Goal: Task Accomplishment & Management: Manage account settings

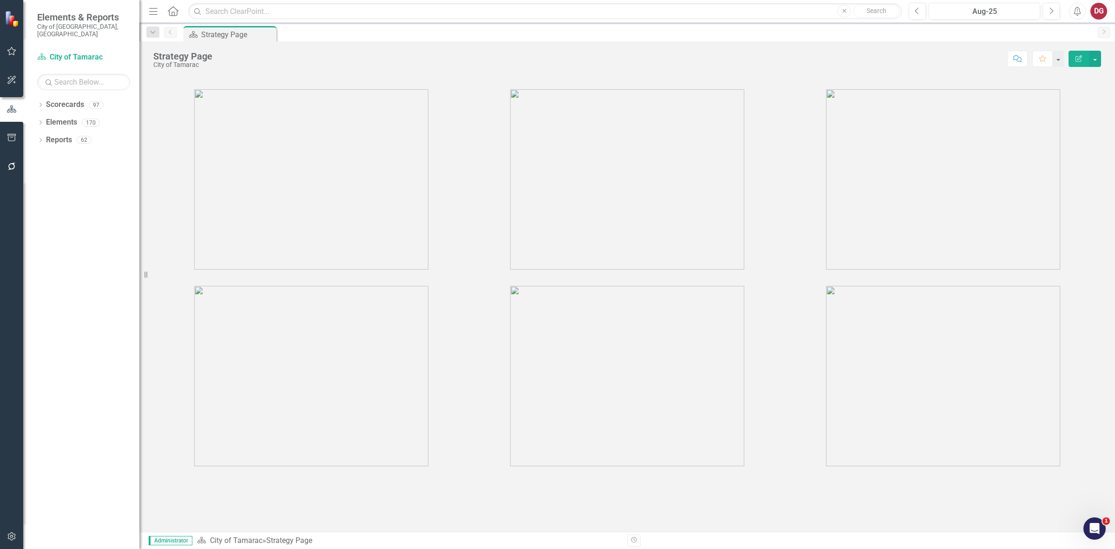
click at [36, 98] on div "Dropdown Scorecards 97 Dropdown City of Tamarac Dropdown Building Certificate o…" at bounding box center [81, 323] width 116 height 452
click at [40, 103] on icon "Dropdown" at bounding box center [40, 105] width 7 height 5
click at [46, 120] on icon at bounding box center [46, 122] width 2 height 5
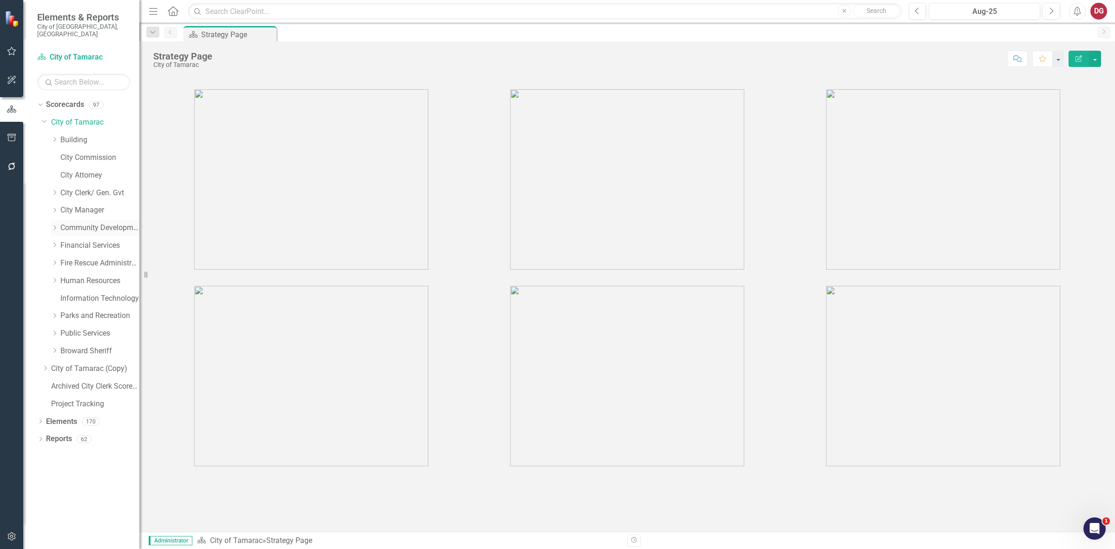
click at [53, 225] on icon "Dropdown" at bounding box center [54, 228] width 7 height 6
click at [85, 258] on link "Code Compliance" at bounding box center [105, 263] width 70 height 11
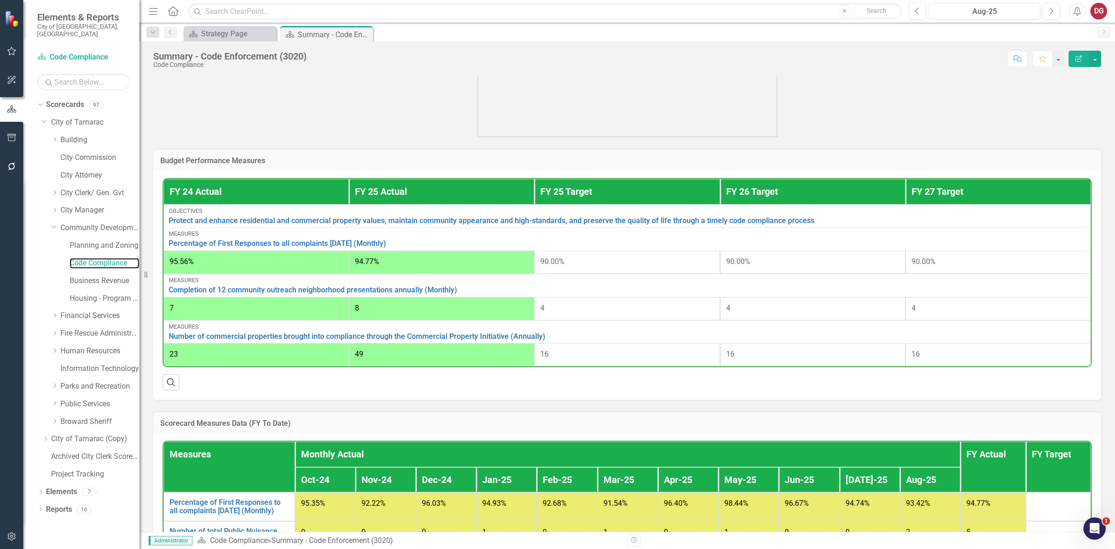
scroll to position [523, 0]
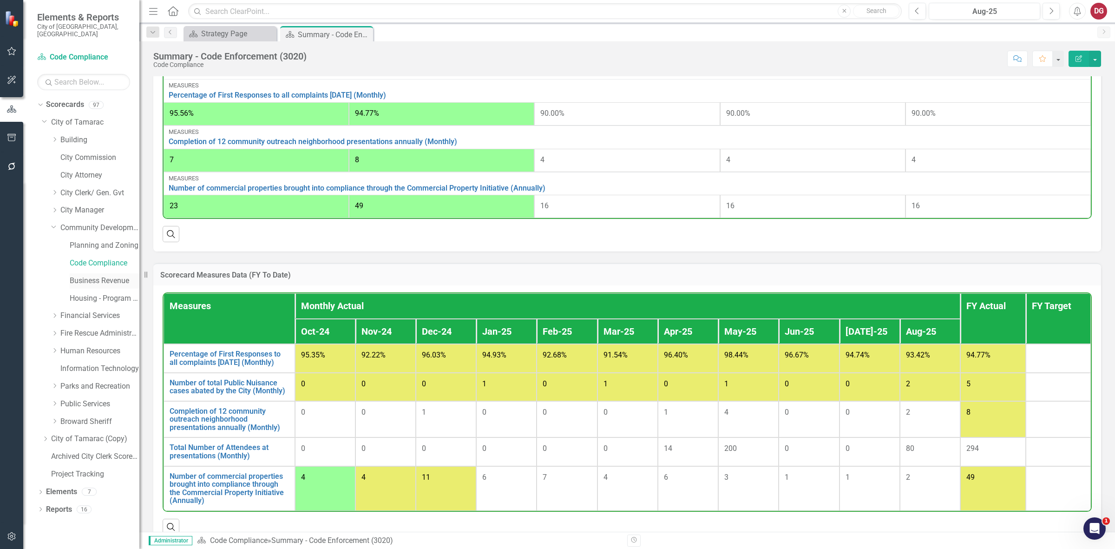
click at [92, 276] on link "Business Revenue" at bounding box center [105, 281] width 70 height 11
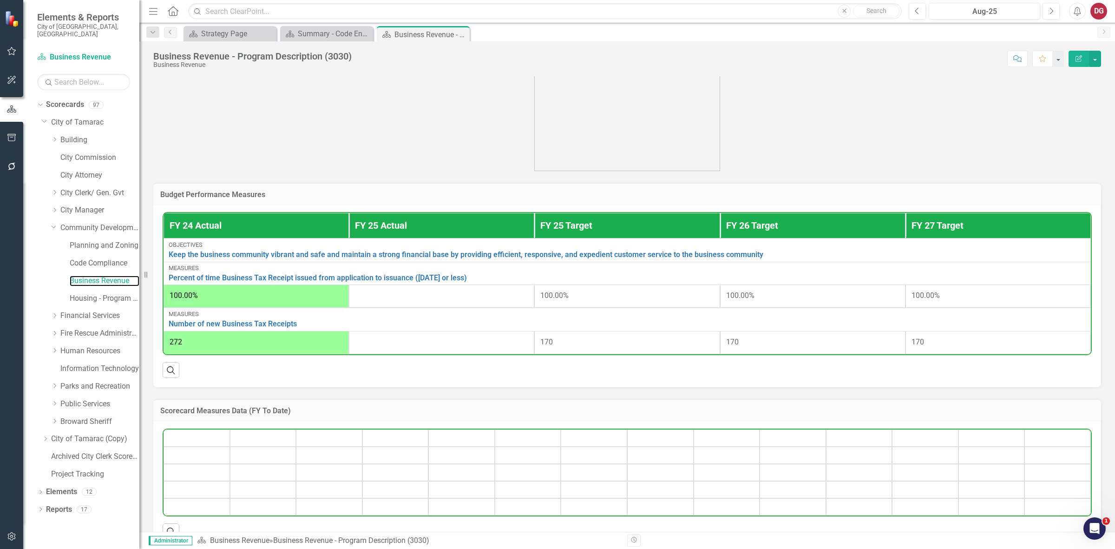
scroll to position [232, 0]
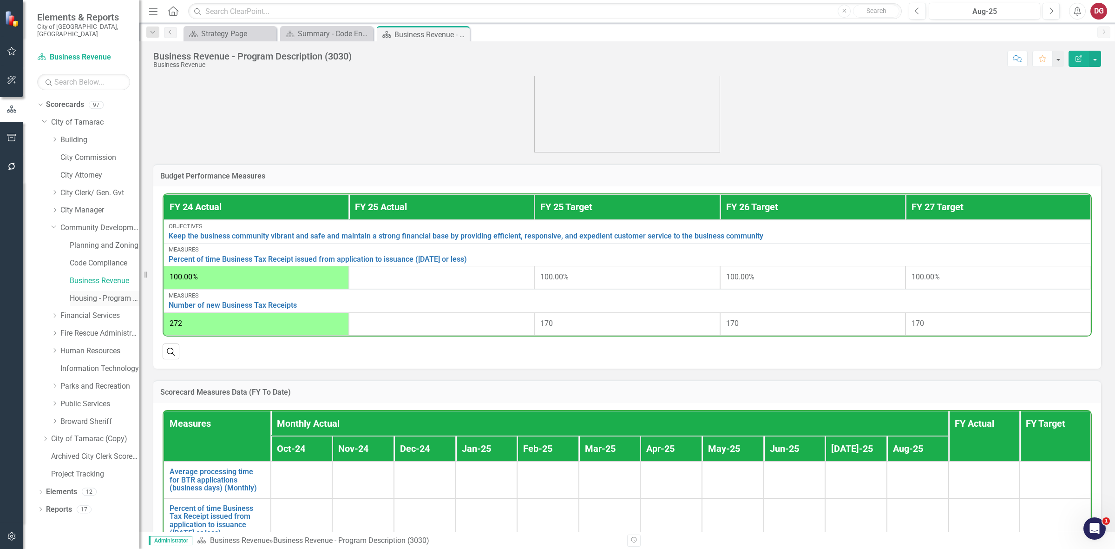
click at [98, 293] on link "Housing - Program Description (CDBG/SHIP/NSP/HOME)" at bounding box center [105, 298] width 70 height 11
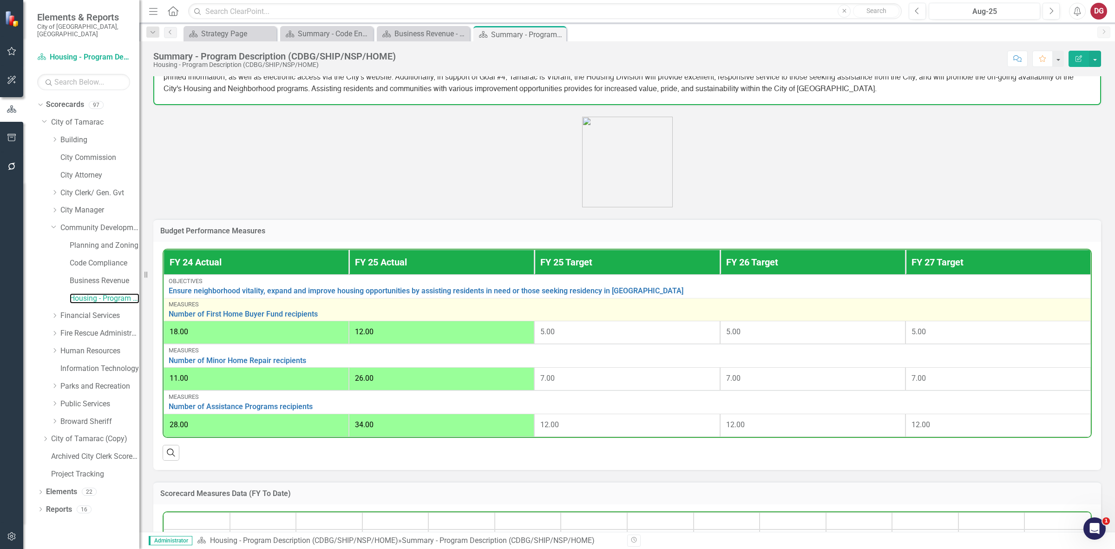
scroll to position [232, 0]
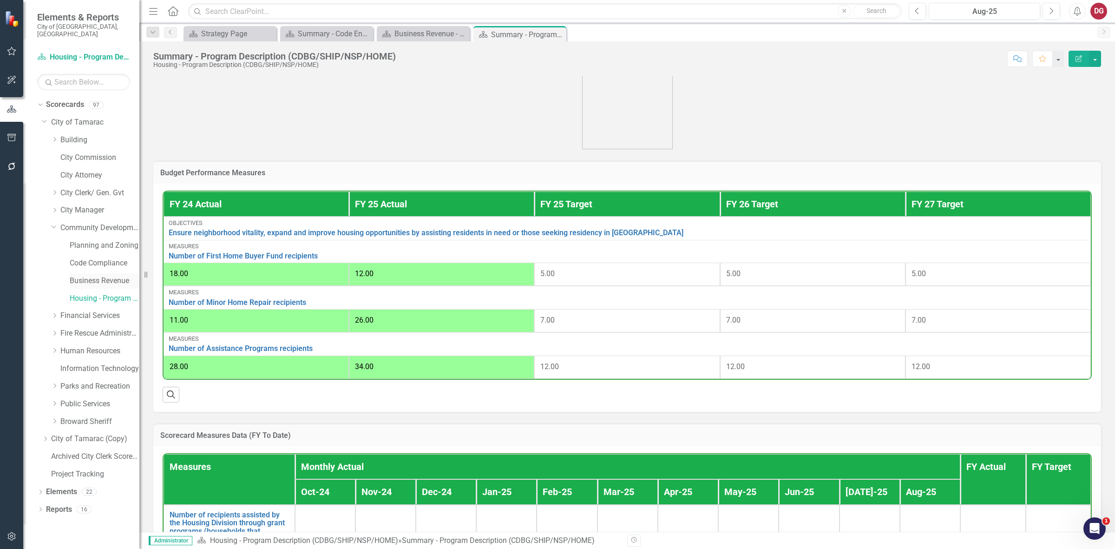
click at [93, 276] on link "Business Revenue" at bounding box center [105, 281] width 70 height 11
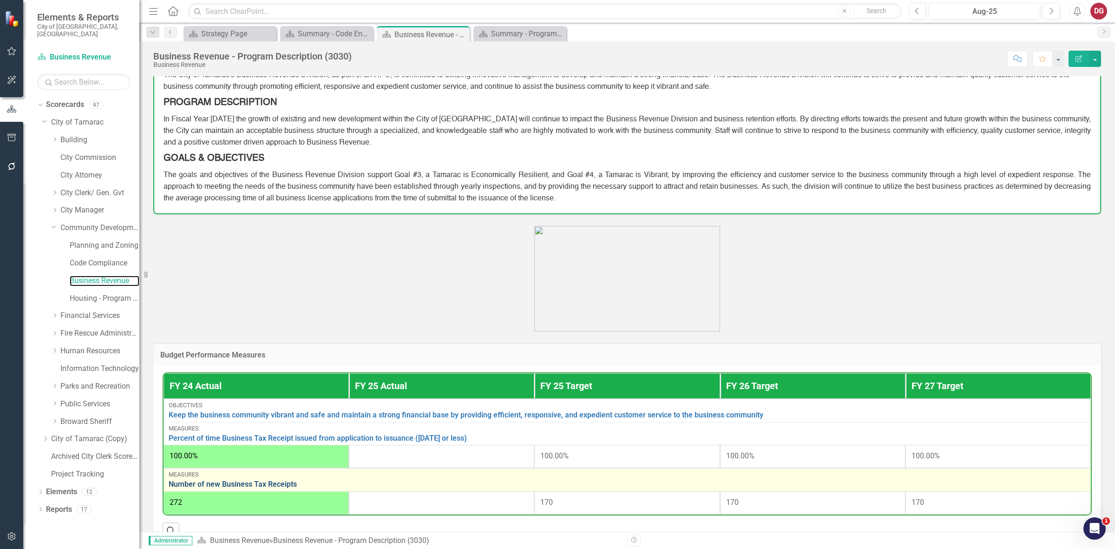
scroll to position [174, 0]
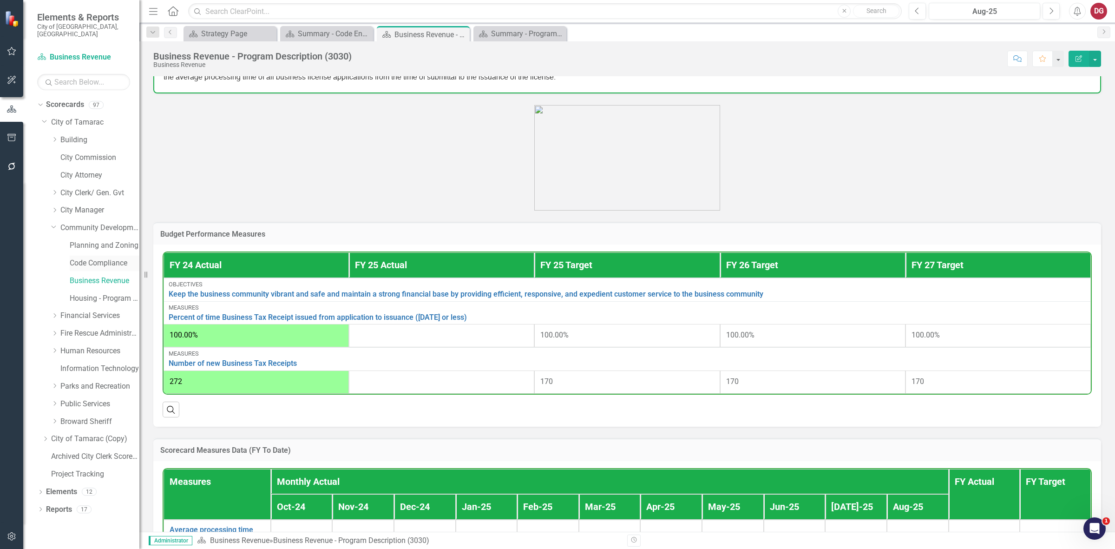
click at [85, 258] on link "Code Compliance" at bounding box center [105, 263] width 70 height 11
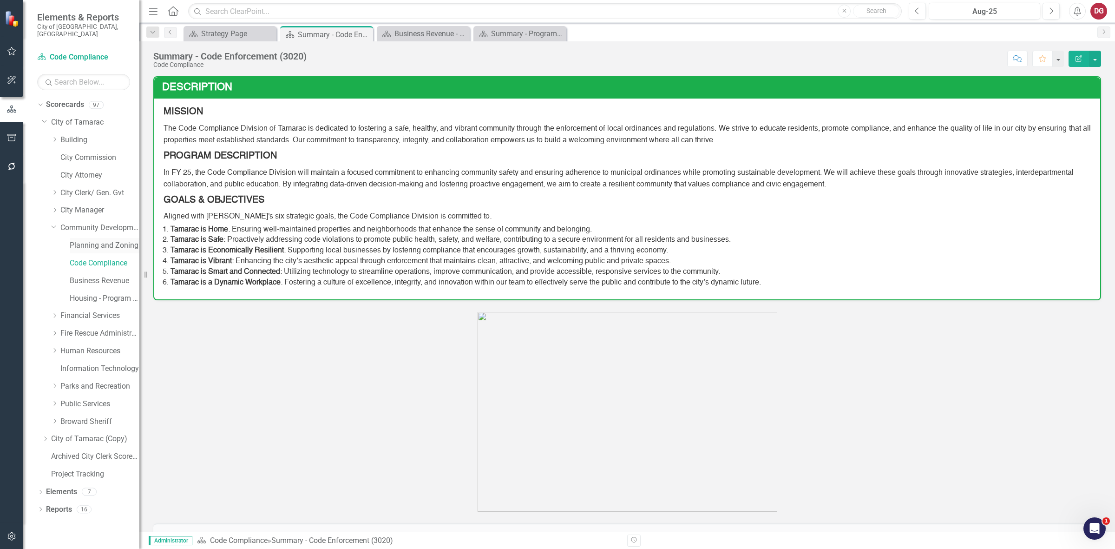
click at [94, 240] on link "Planning and Zoning" at bounding box center [105, 245] width 70 height 11
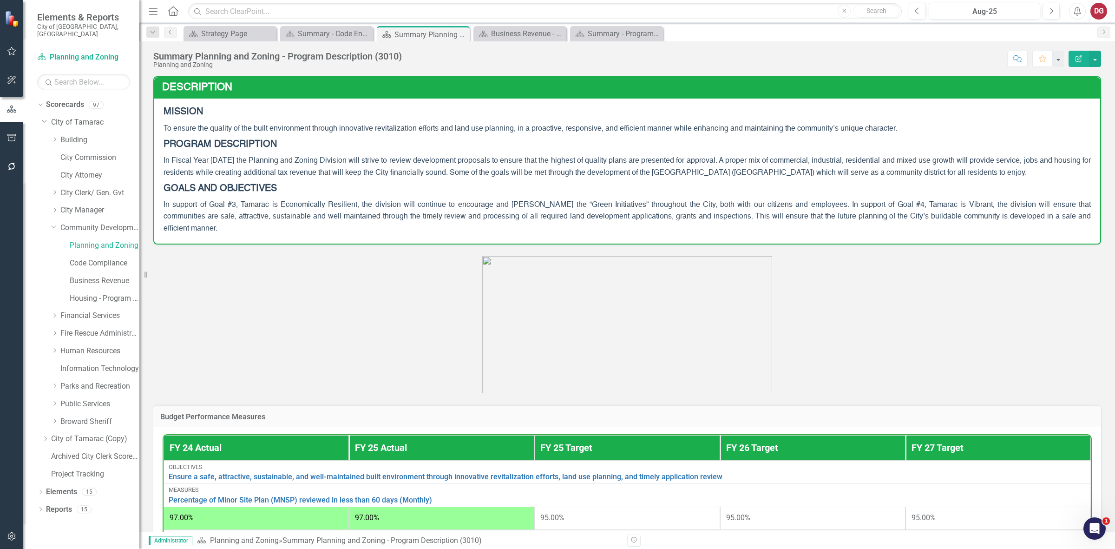
click at [916, 143] on p "PROGRAM DESCRIPTION" at bounding box center [628, 144] width 928 height 17
click at [915, 143] on p "PROGRAM DESCRIPTION" at bounding box center [628, 144] width 928 height 17
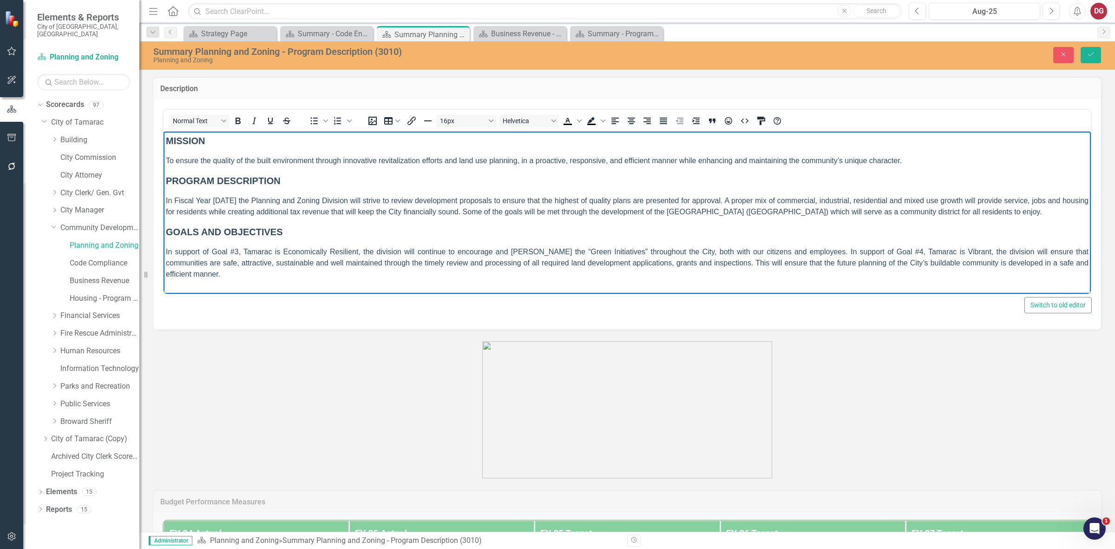
click at [229, 198] on span "In Fiscal Year [DATE] the Planning and Zoning Division will strive to review de…" at bounding box center [627, 205] width 923 height 19
drag, startPoint x: 179, startPoint y: 200, endPoint x: 218, endPoint y: 201, distance: 39.5
click at [218, 201] on span "In Fiscal Year [DATE] the Planning and Zoning Division will strive to review de…" at bounding box center [627, 205] width 923 height 19
click at [224, 197] on span "In Fiscal Year [DATE] the Planning and Zoning Division will strive to review de…" at bounding box center [627, 205] width 923 height 19
click at [339, 203] on span "In Fiscal Year [DATE] the Planning and Zoning Division will strive to review de…" at bounding box center [627, 205] width 923 height 19
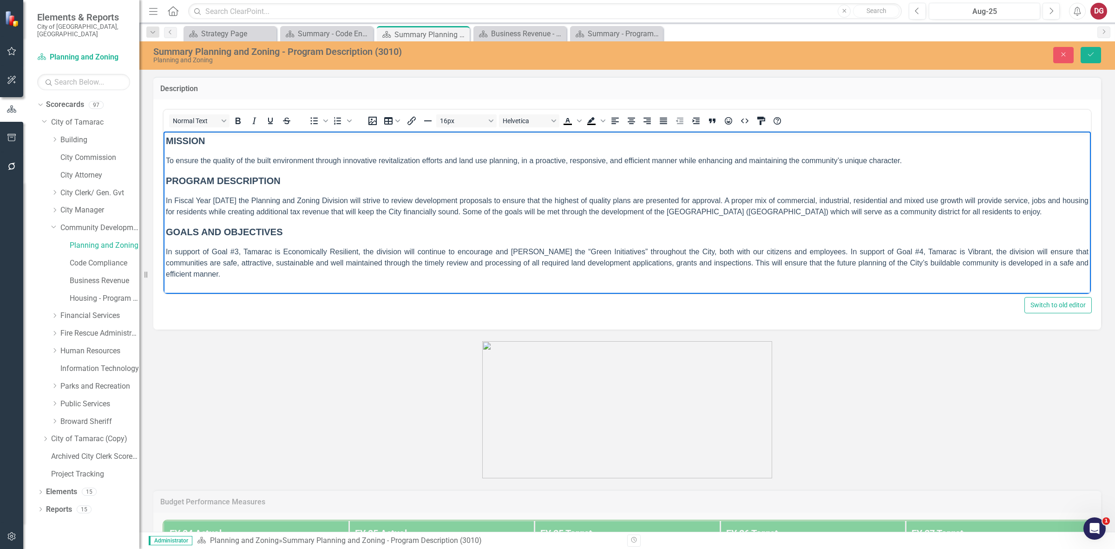
click at [319, 255] on span "In support of Goal #3, Tamarac is Economically Resilient, the division will con…" at bounding box center [627, 262] width 923 height 30
click at [329, 193] on body "MISSION To ensure the quality of the built environment through innovative revit…" at bounding box center [628, 210] width 928 height 158
click at [404, 248] on span "In support of Goal #3, Tamarac is Economically Resilient, the division will con…" at bounding box center [627, 262] width 923 height 30
click at [366, 278] on html "MISSION To ensure the quality of the built environment through innovative revit…" at bounding box center [628, 210] width 928 height 158
click at [358, 281] on html "MISSION To ensure the quality of the built environment through innovative revit…" at bounding box center [628, 210] width 928 height 158
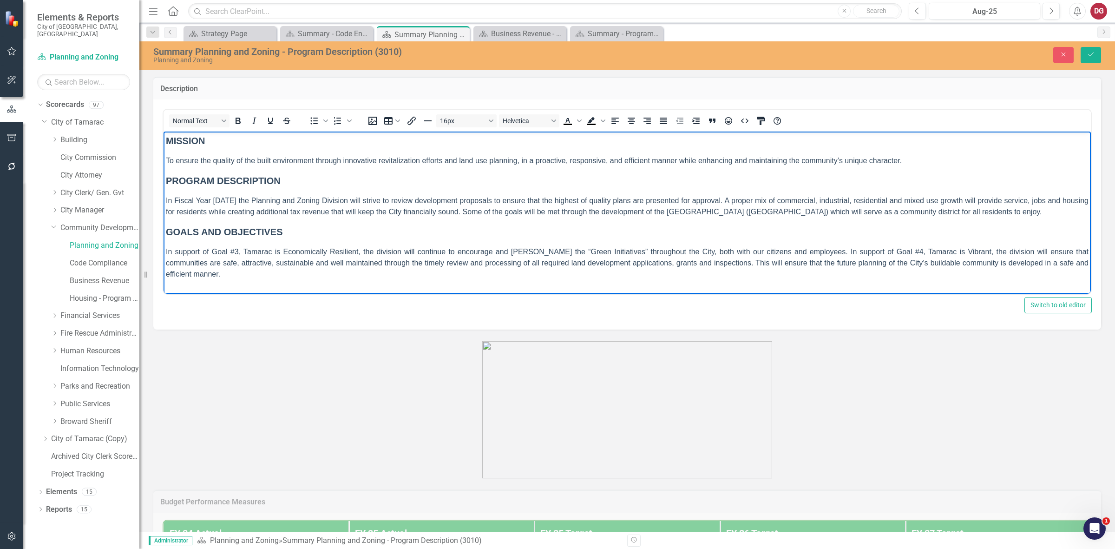
click at [355, 281] on html "MISSION To ensure the quality of the built environment through innovative revit…" at bounding box center [628, 210] width 928 height 158
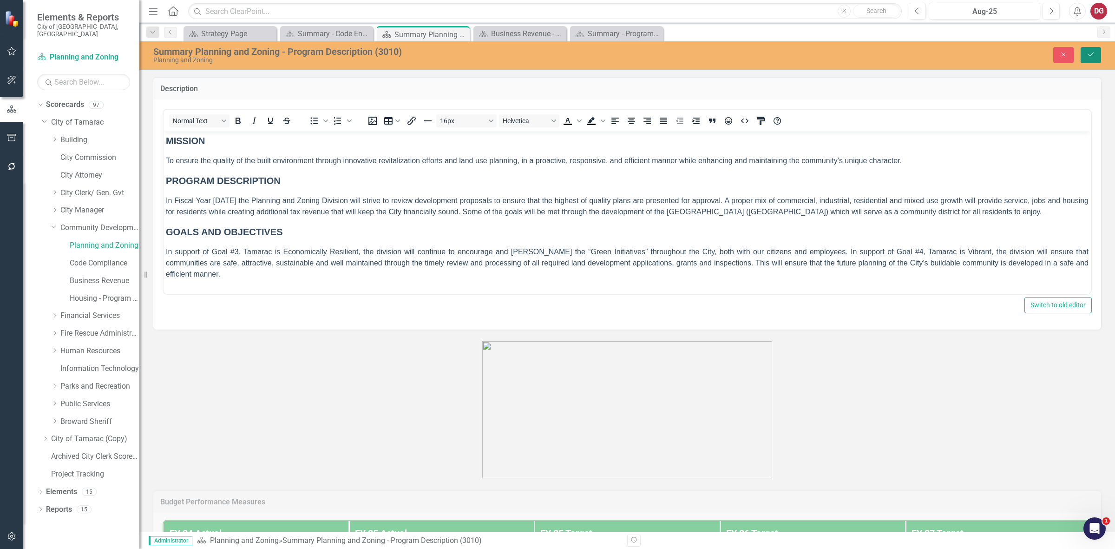
click at [1089, 53] on icon "Save" at bounding box center [1091, 54] width 8 height 7
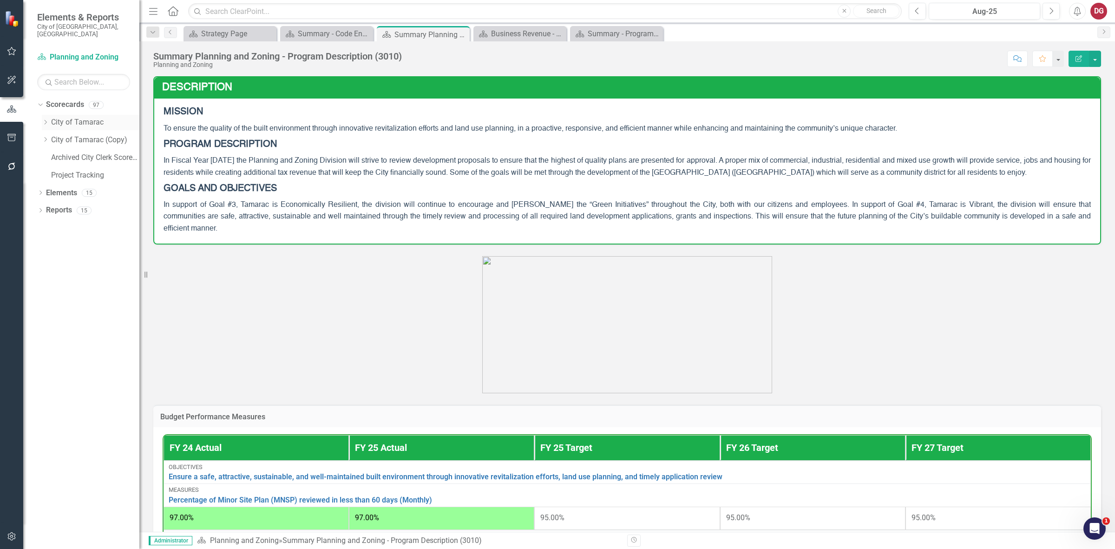
click at [46, 119] on icon "Dropdown" at bounding box center [45, 122] width 7 height 6
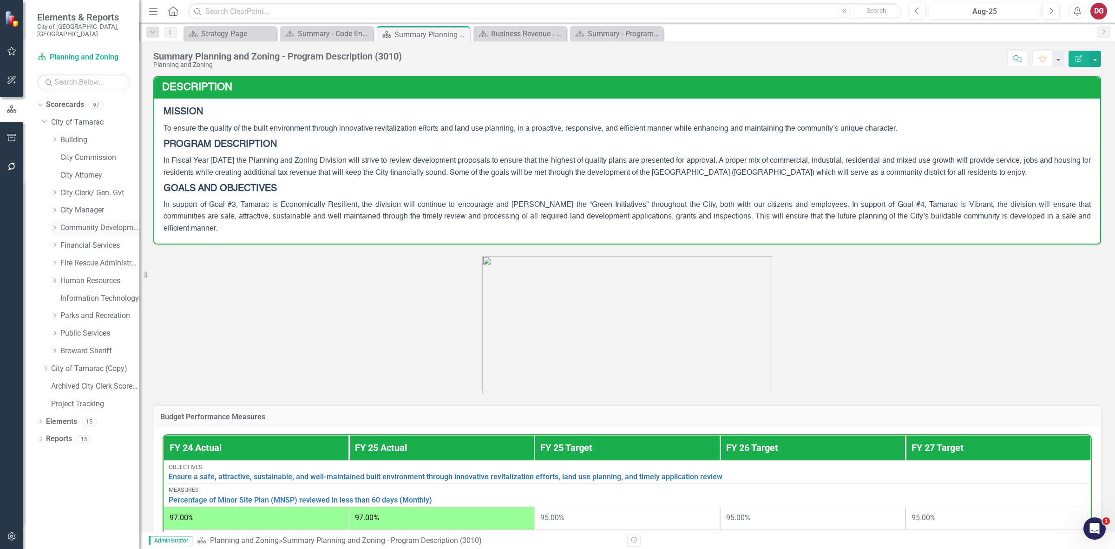
click at [55, 225] on icon "Dropdown" at bounding box center [54, 228] width 7 height 6
click at [86, 240] on link "Planning and Zoning" at bounding box center [105, 245] width 70 height 11
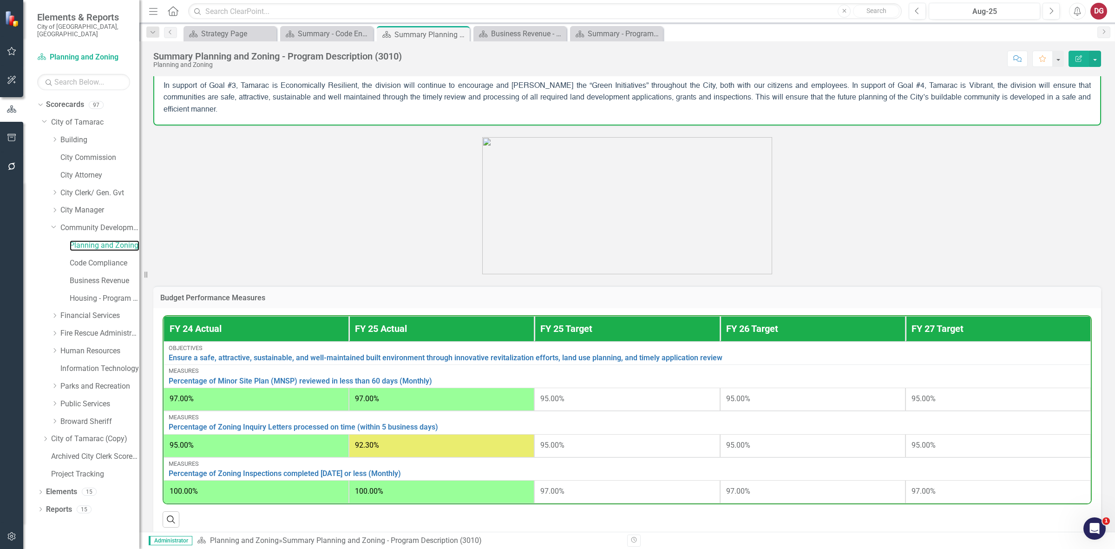
scroll to position [129, 0]
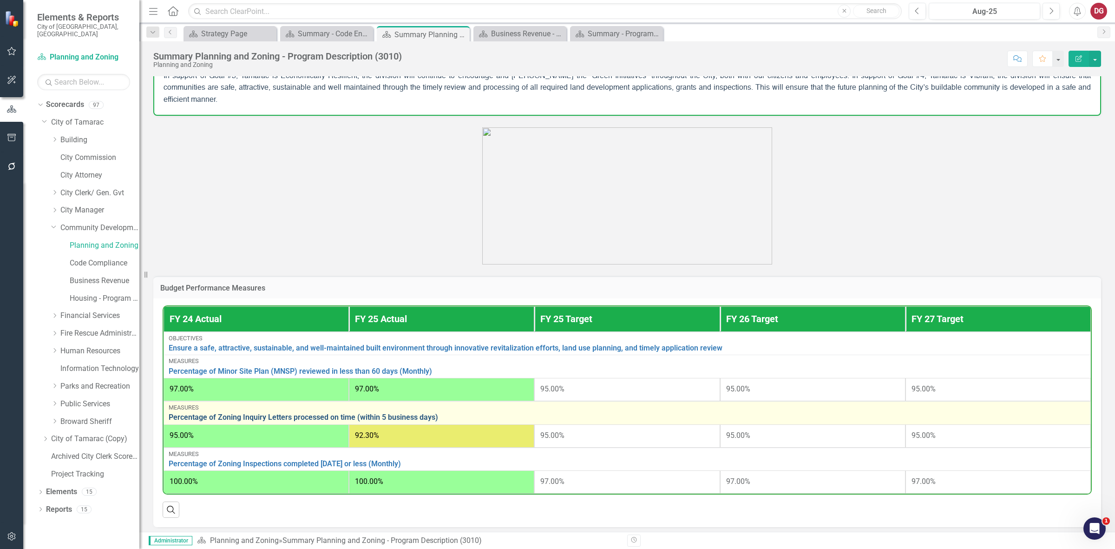
click at [364, 413] on link "Percentage of Zoning Inquiry Letters processed on time (within 5 business days)" at bounding box center [627, 417] width 917 height 8
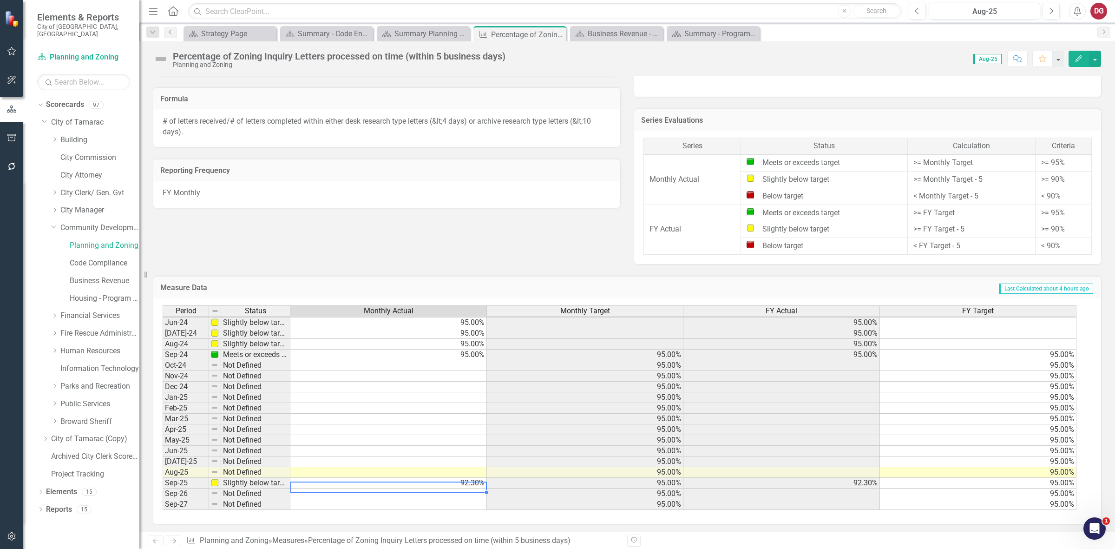
scroll to position [345, 0]
click at [463, 481] on td "92.30%" at bounding box center [388, 483] width 197 height 11
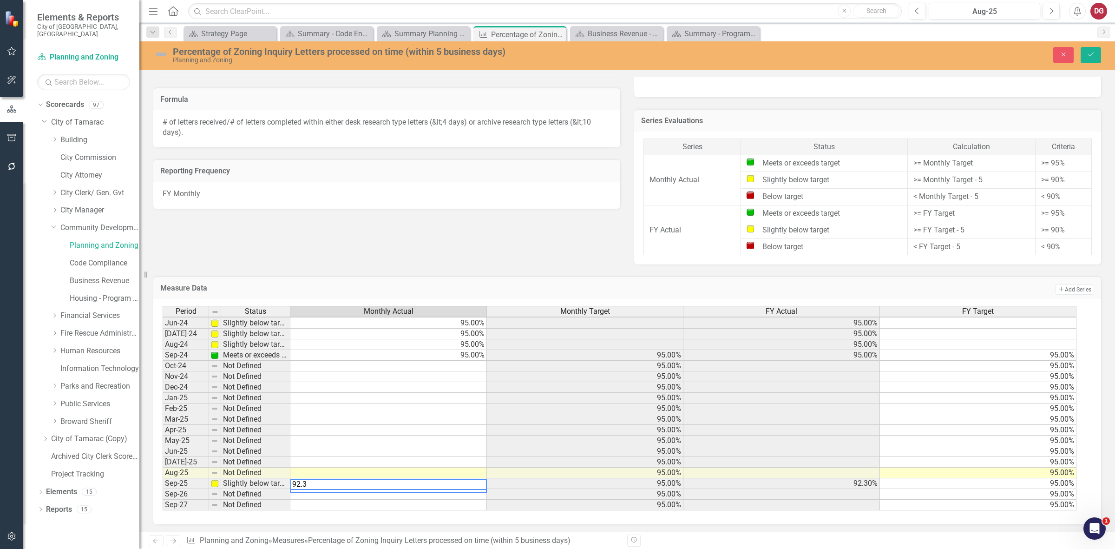
click at [463, 481] on textarea "92.3" at bounding box center [388, 484] width 197 height 11
type textarea "95"
click at [493, 258] on div "Objectives Ensure a safe, attractive, sustainable, and well-maintained built en…" at bounding box center [627, 10] width 962 height 509
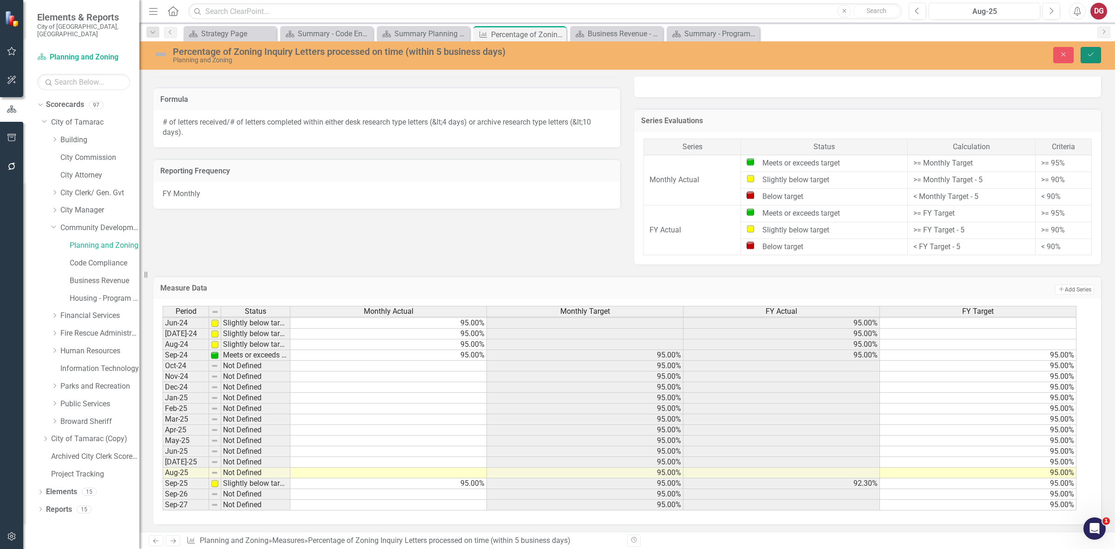
drag, startPoint x: 1086, startPoint y: 49, endPoint x: 814, endPoint y: 114, distance: 280.0
click at [1086, 49] on button "Save" at bounding box center [1091, 55] width 20 height 16
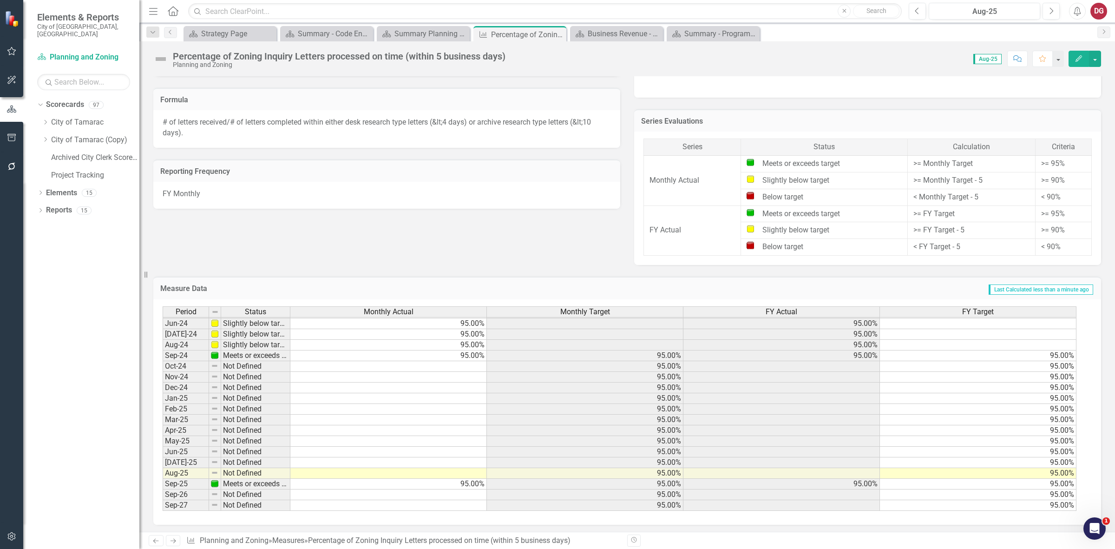
scroll to position [345, 0]
click at [61, 117] on link "City of Tamarac" at bounding box center [95, 122] width 88 height 11
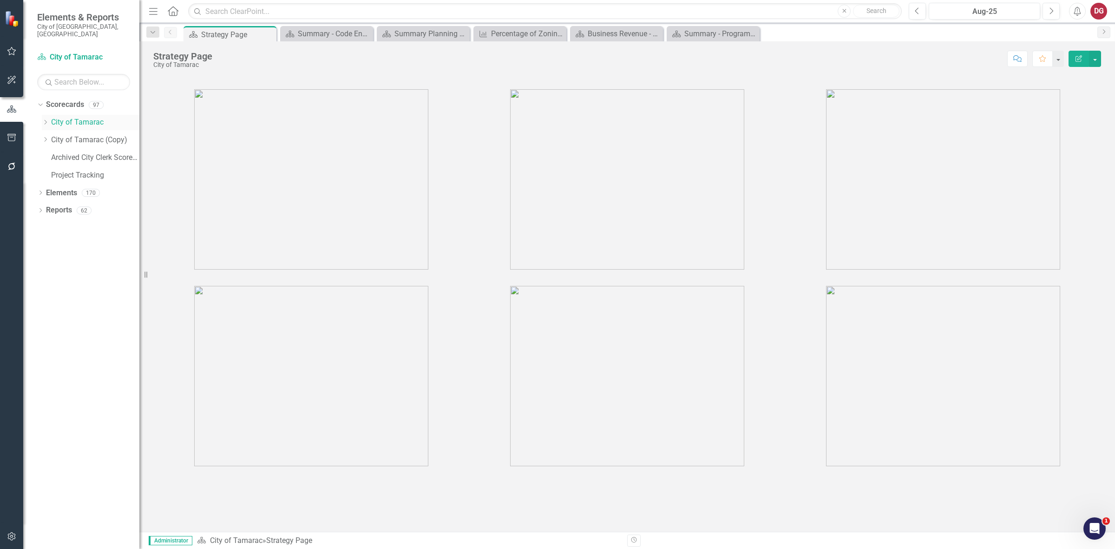
click at [64, 117] on link "City of Tamarac" at bounding box center [95, 122] width 88 height 11
click at [46, 119] on icon "Dropdown" at bounding box center [45, 122] width 7 height 6
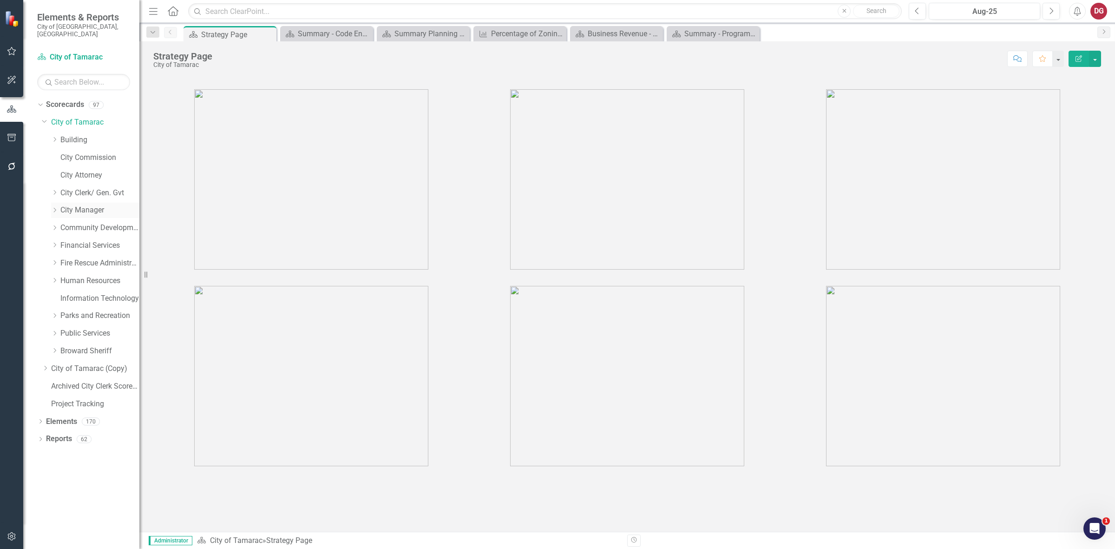
click at [57, 207] on icon "Dropdown" at bounding box center [54, 210] width 7 height 6
click at [59, 259] on div "Dropdown" at bounding box center [55, 263] width 9 height 8
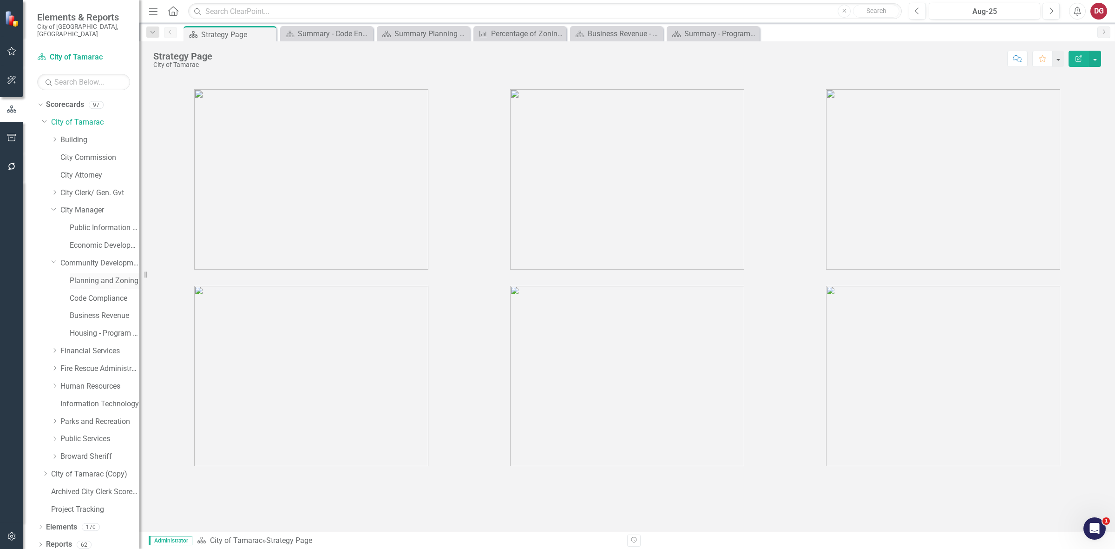
click at [85, 276] on link "Planning and Zoning" at bounding box center [105, 281] width 70 height 11
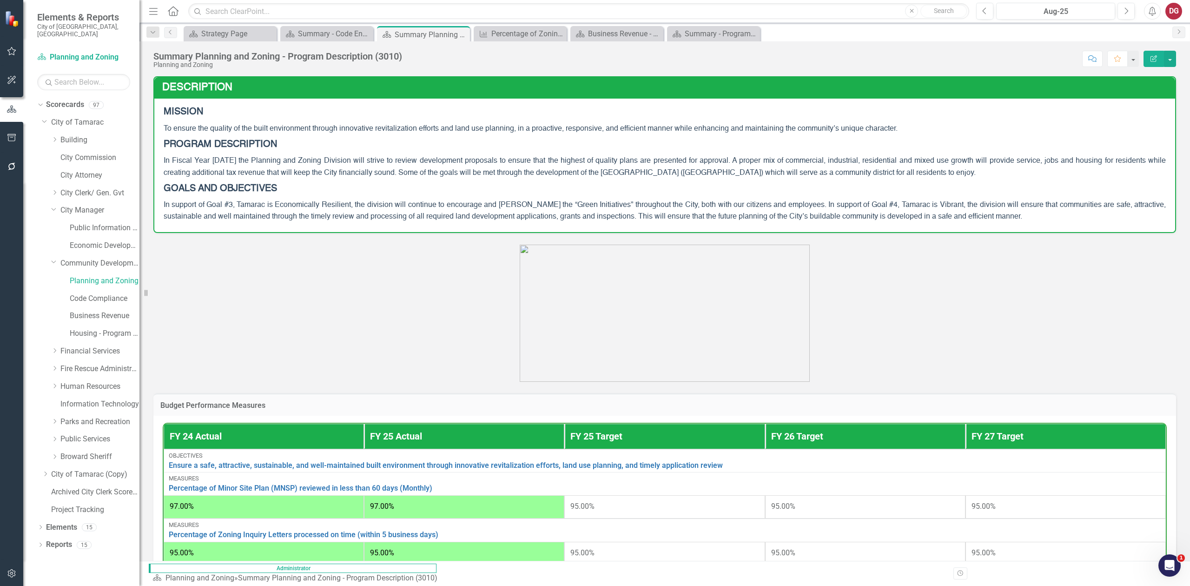
drag, startPoint x: 1107, startPoint y: 0, endPoint x: 940, endPoint y: 289, distance: 333.6
click at [940, 289] on p at bounding box center [664, 312] width 1022 height 137
click at [77, 135] on link "Building" at bounding box center [99, 140] width 79 height 11
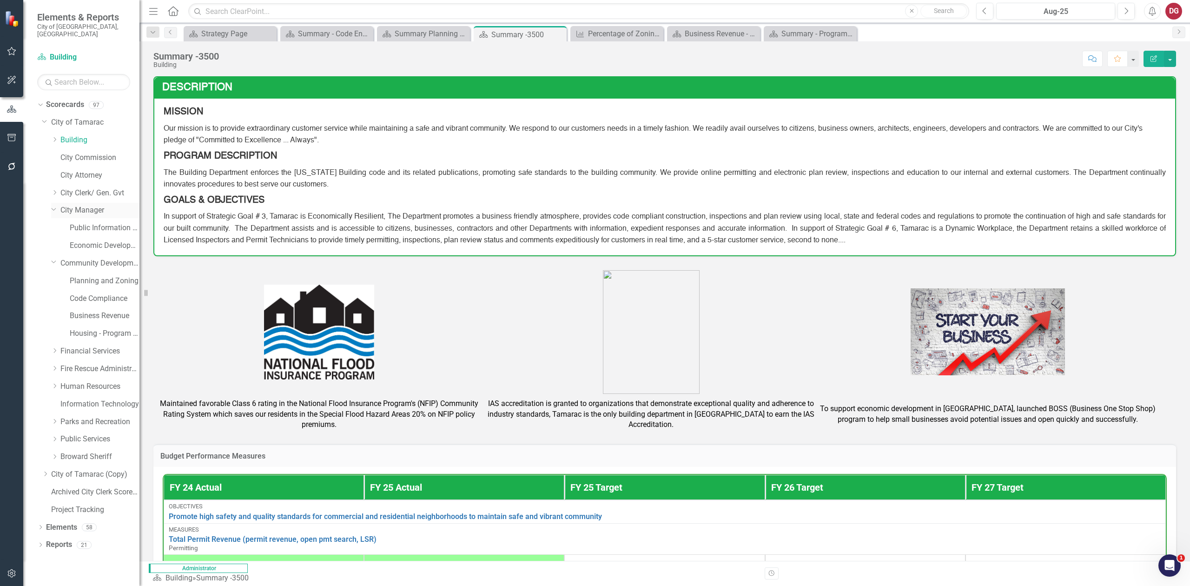
click at [53, 205] on icon "Dropdown" at bounding box center [54, 208] width 6 height 7
click at [80, 258] on link "Code Compliance" at bounding box center [105, 263] width 70 height 11
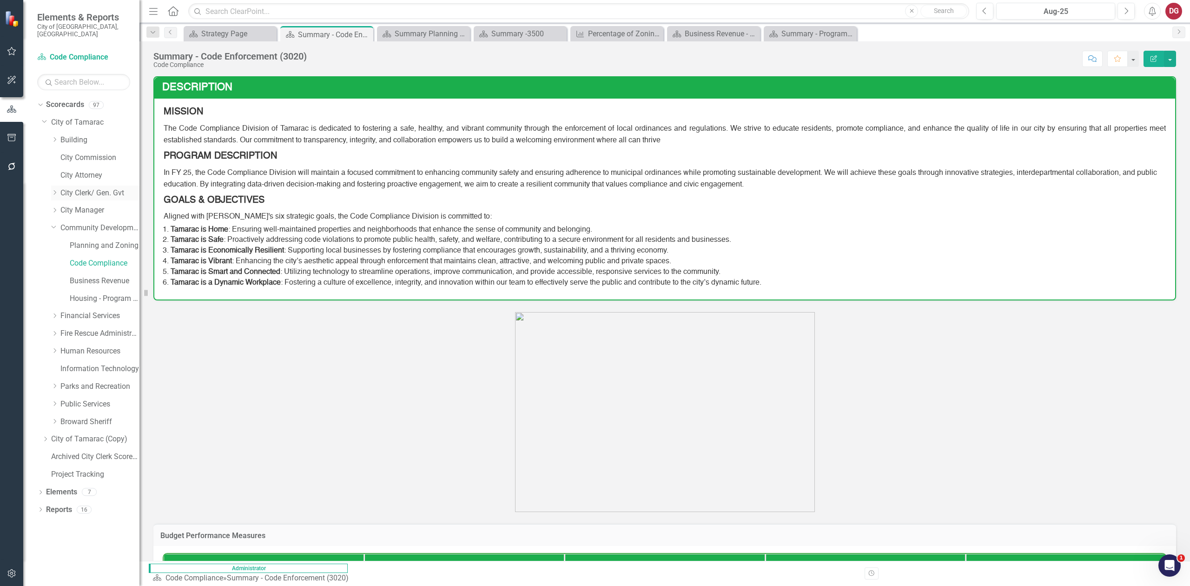
click at [55, 190] on icon at bounding box center [55, 192] width 2 height 5
click at [80, 188] on link "City Clerk/ Gen. Gvt" at bounding box center [99, 193] width 79 height 11
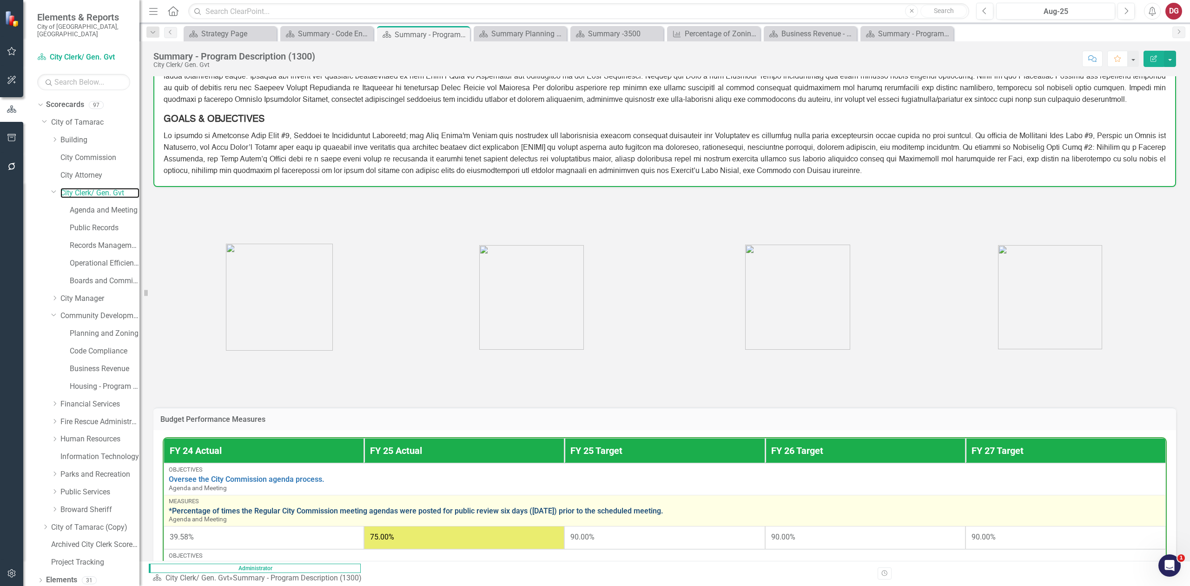
scroll to position [346, 0]
